Goal: Task Accomplishment & Management: Manage account settings

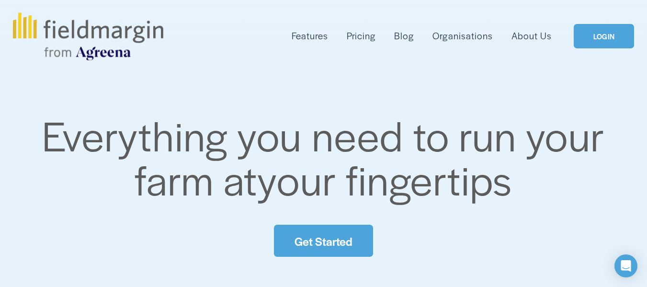
click at [609, 39] on link "LOGIN" at bounding box center [603, 36] width 60 height 24
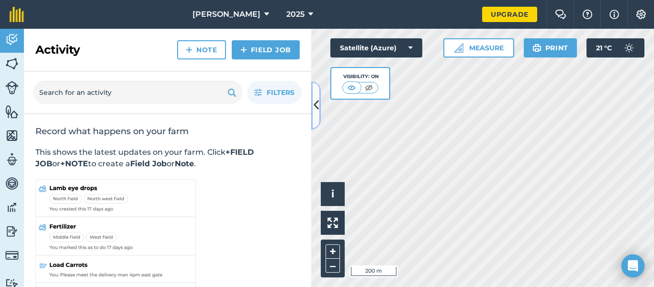
click at [314, 109] on icon at bounding box center [316, 105] width 5 height 17
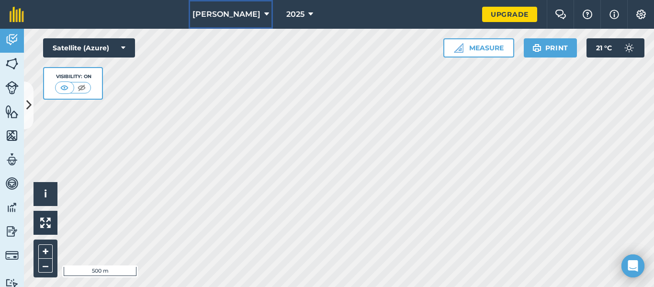
click at [264, 15] on icon at bounding box center [266, 14] width 5 height 11
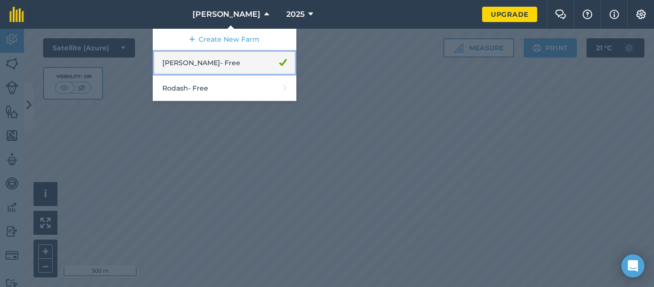
click at [250, 61] on link "Nico Beukes - Free" at bounding box center [225, 62] width 144 height 25
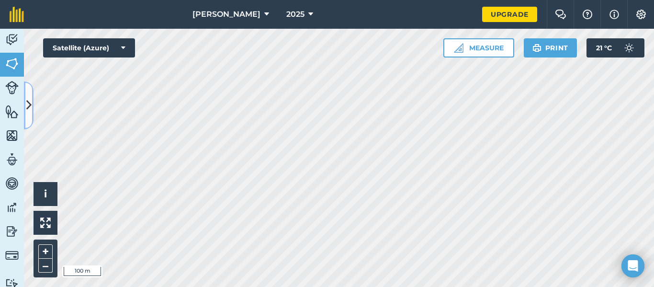
click at [27, 104] on icon at bounding box center [28, 105] width 5 height 17
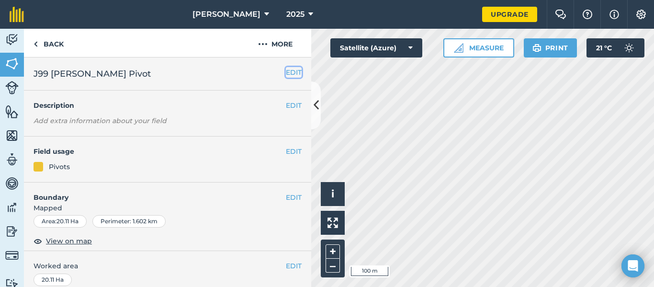
click at [293, 72] on button "EDIT" at bounding box center [294, 72] width 16 height 11
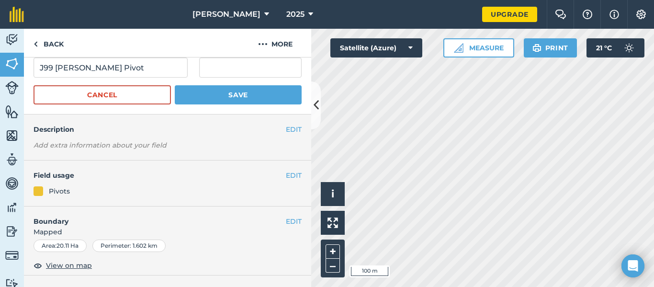
scroll to position [32, 0]
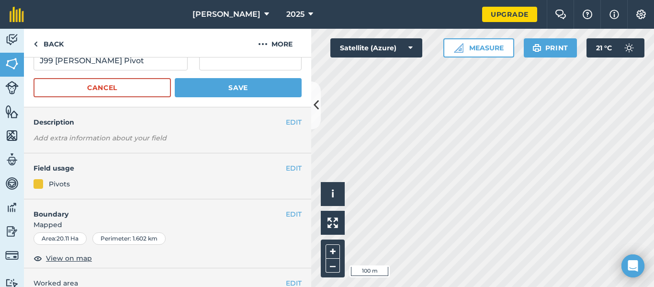
click at [42, 185] on div at bounding box center [39, 184] width 10 height 10
click at [286, 170] on button "EDIT" at bounding box center [294, 168] width 16 height 11
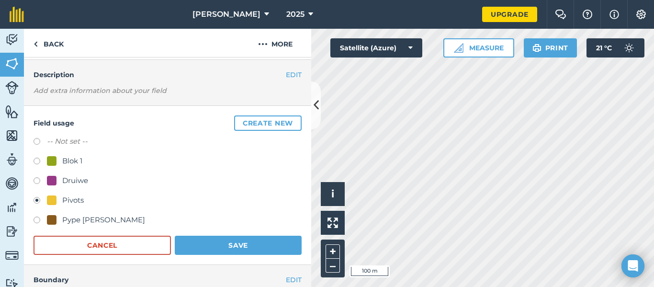
scroll to position [80, 0]
click at [235, 243] on button "Save" at bounding box center [238, 244] width 127 height 19
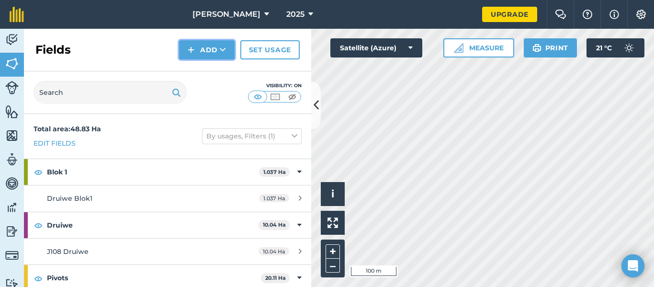
click at [217, 56] on button "Add" at bounding box center [207, 49] width 56 height 19
click at [214, 78] on link "Draw" at bounding box center [206, 71] width 53 height 21
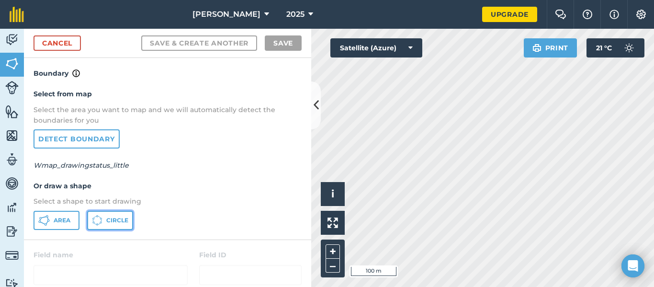
click at [115, 221] on span "Circle" at bounding box center [117, 220] width 22 height 8
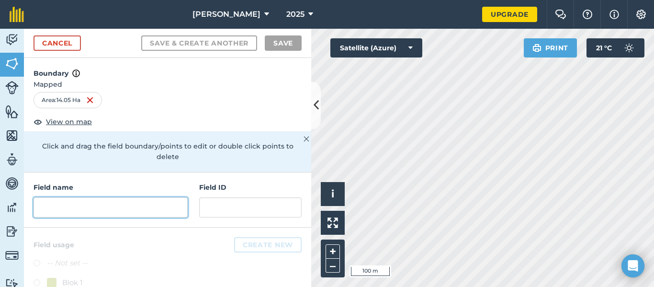
click at [71, 215] on input "text" at bounding box center [111, 207] width 154 height 20
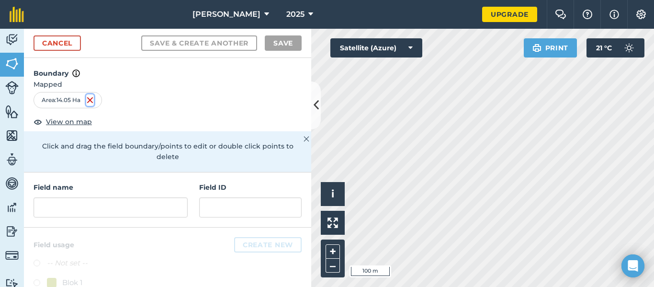
click at [89, 100] on img at bounding box center [90, 99] width 8 height 11
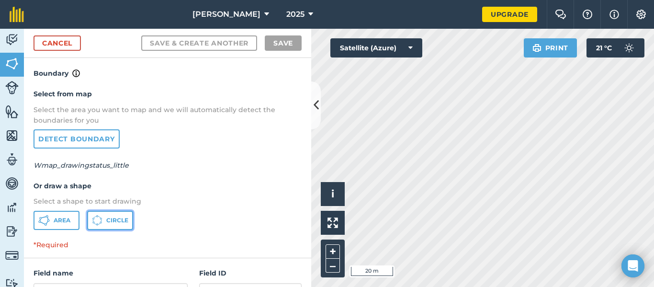
click at [50, 221] on icon at bounding box center [43, 219] width 11 height 11
click at [314, 108] on icon at bounding box center [316, 105] width 5 height 17
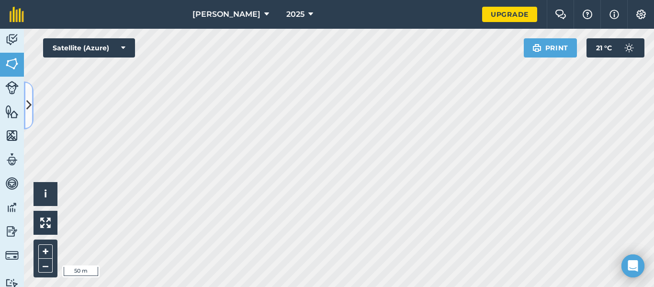
click at [28, 106] on icon at bounding box center [28, 105] width 5 height 17
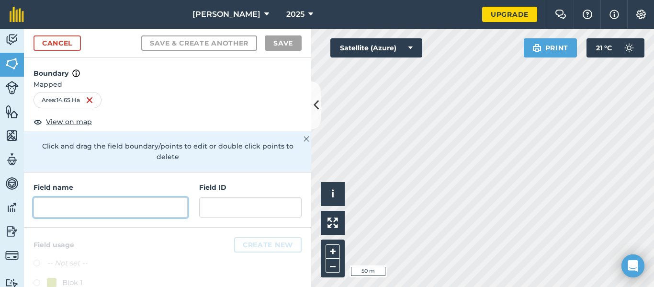
click at [83, 208] on input "text" at bounding box center [111, 207] width 154 height 20
type input "j"
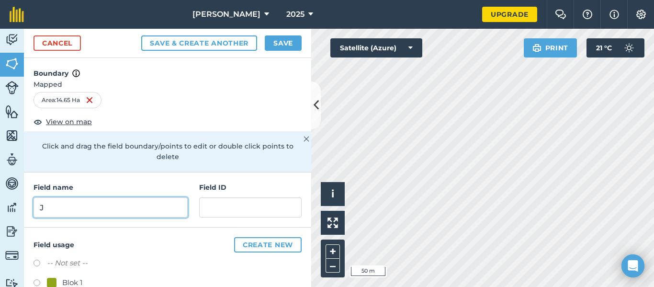
type input "J"
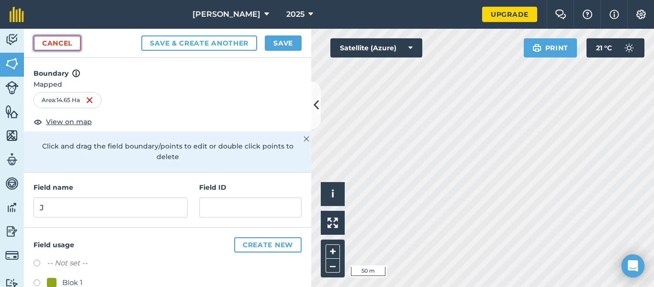
click at [56, 42] on link "Cancel" at bounding box center [57, 42] width 47 height 15
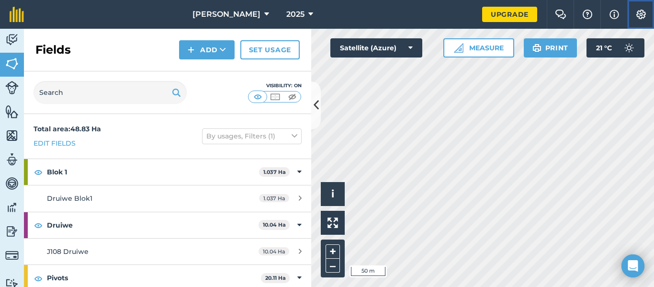
click at [640, 18] on img at bounding box center [640, 15] width 11 height 10
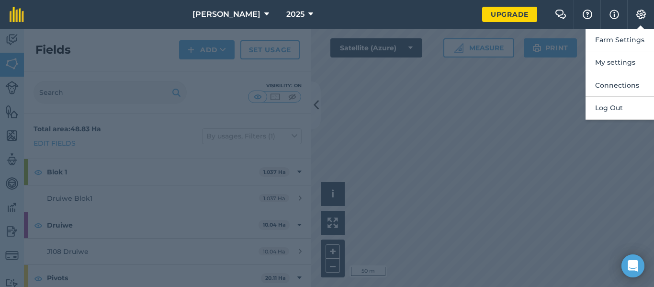
click at [551, 123] on div at bounding box center [327, 158] width 654 height 258
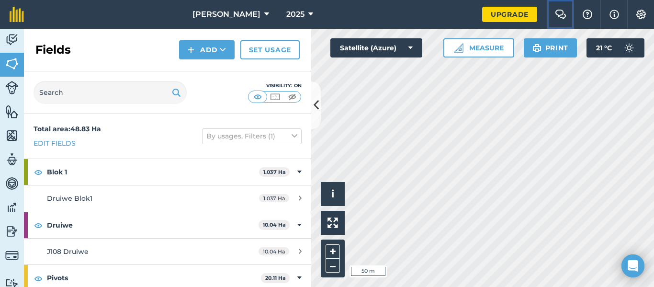
click at [557, 15] on img at bounding box center [560, 15] width 11 height 10
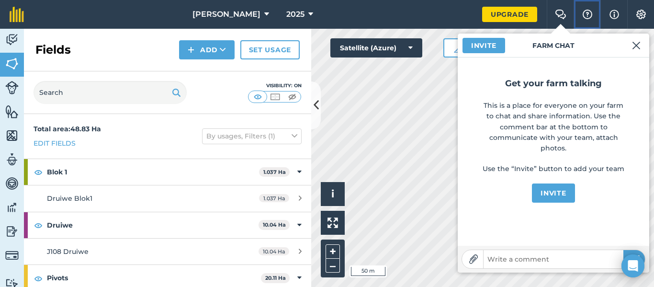
click at [585, 15] on img at bounding box center [587, 15] width 11 height 10
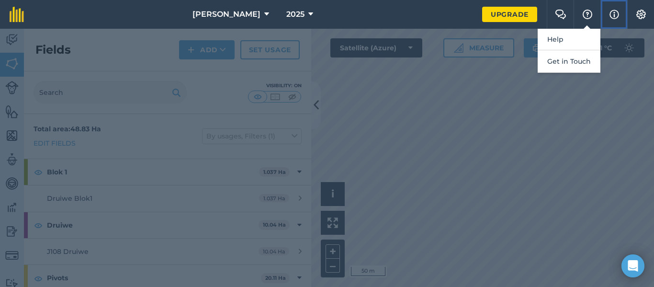
click at [617, 13] on img at bounding box center [614, 14] width 10 height 11
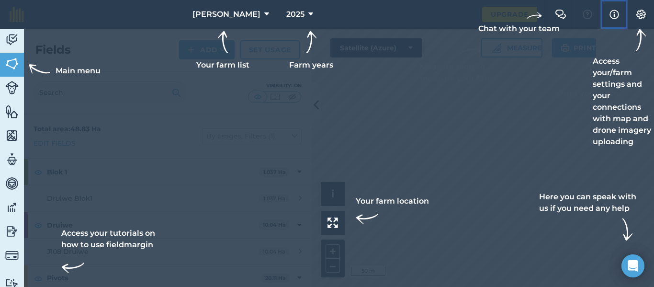
click at [618, 15] on img at bounding box center [614, 14] width 10 height 11
click at [31, 20] on div at bounding box center [327, 14] width 654 height 29
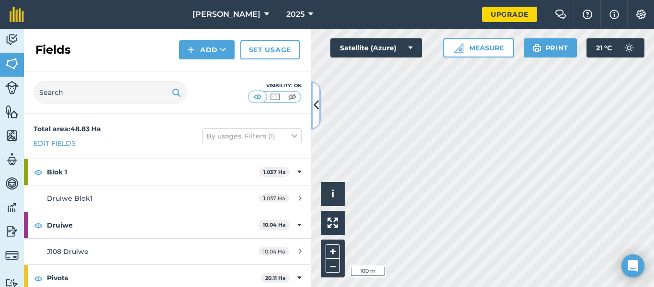
click at [314, 101] on icon at bounding box center [316, 105] width 5 height 17
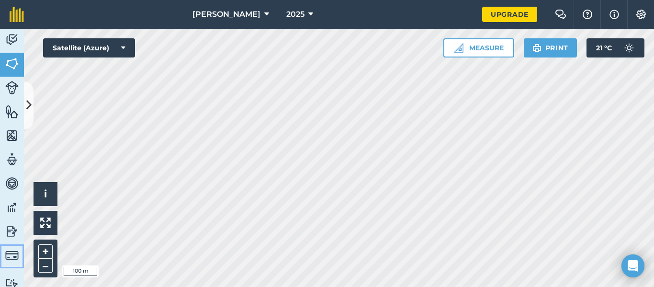
click at [11, 255] on img at bounding box center [11, 254] width 13 height 13
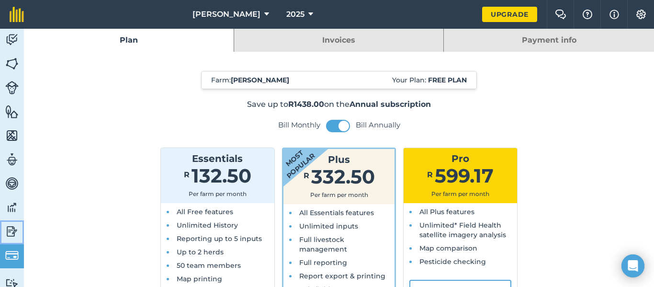
click at [16, 235] on img at bounding box center [11, 231] width 13 height 14
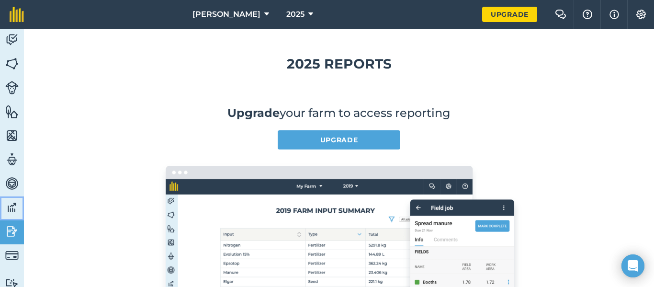
click at [6, 213] on img at bounding box center [11, 207] width 13 height 14
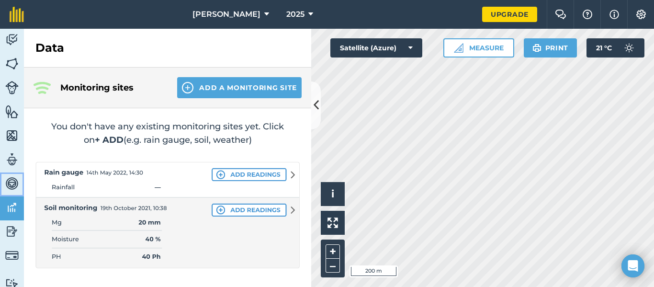
click at [5, 188] on link "Vehicles" at bounding box center [12, 184] width 24 height 24
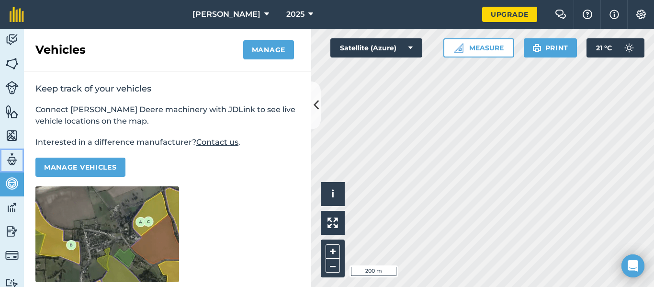
click at [13, 166] on img at bounding box center [11, 159] width 13 height 14
select select "MEMBER"
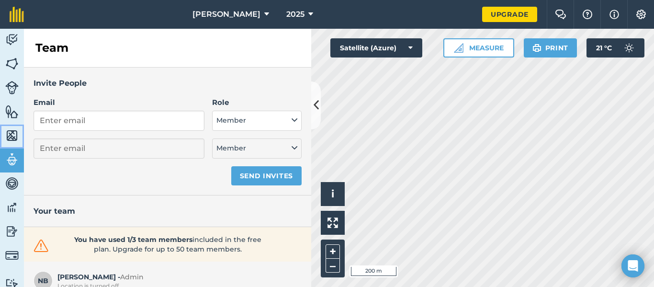
click at [8, 138] on img at bounding box center [11, 135] width 13 height 14
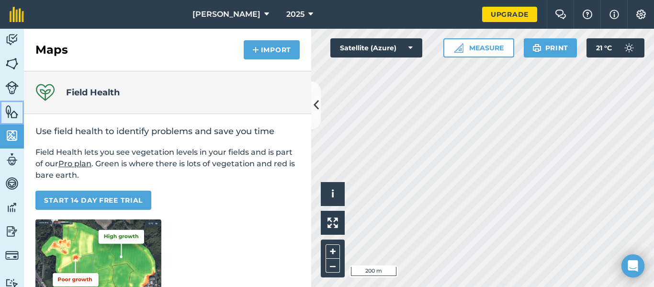
click at [4, 109] on link "Features" at bounding box center [12, 113] width 24 height 24
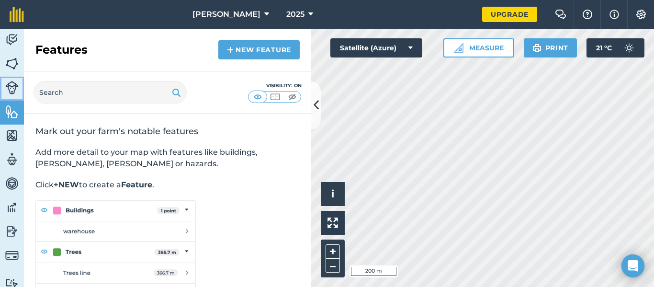
click at [17, 88] on img at bounding box center [11, 87] width 13 height 13
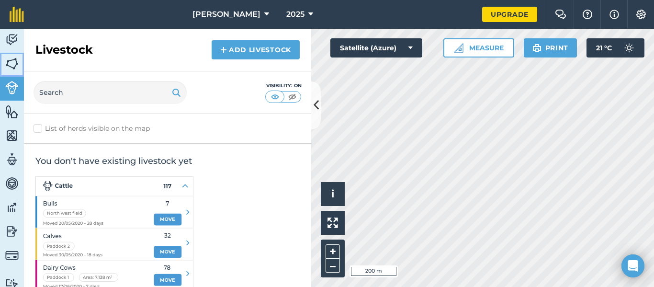
click at [13, 64] on img at bounding box center [11, 63] width 13 height 14
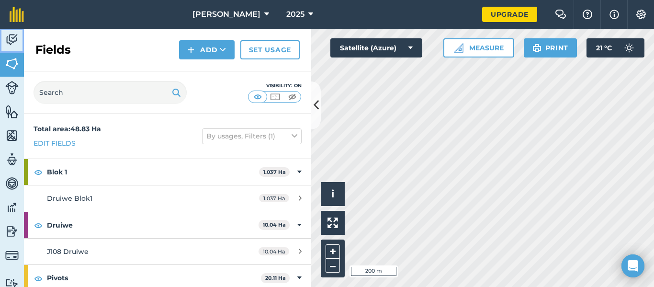
click at [15, 34] on img at bounding box center [11, 40] width 13 height 14
